Goal: Information Seeking & Learning: Learn about a topic

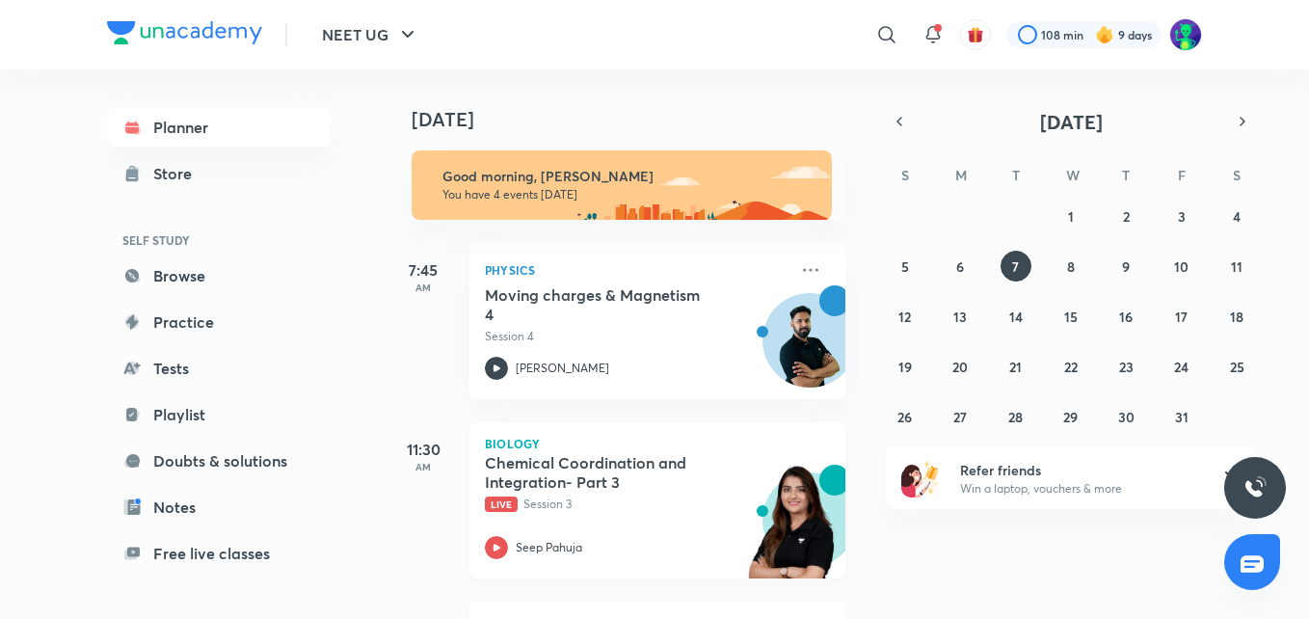
click at [570, 487] on h5 "Chemical Coordination and Integration- Part 3" at bounding box center [605, 472] width 240 height 39
